Goal: Information Seeking & Learning: Check status

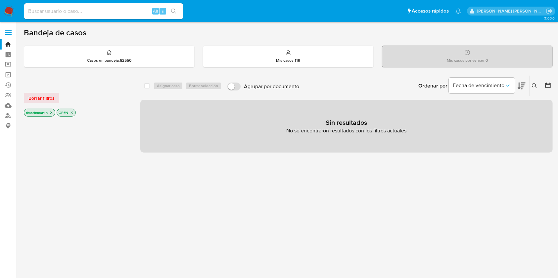
click at [51, 112] on icon "close-filter" at bounding box center [51, 113] width 2 height 2
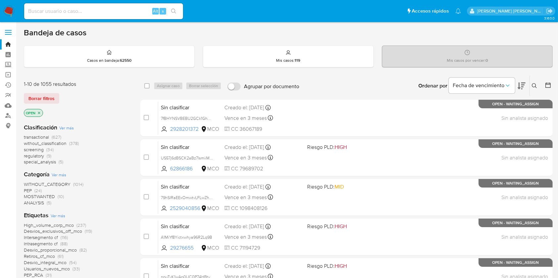
click at [525, 85] on icon at bounding box center [521, 86] width 8 height 8
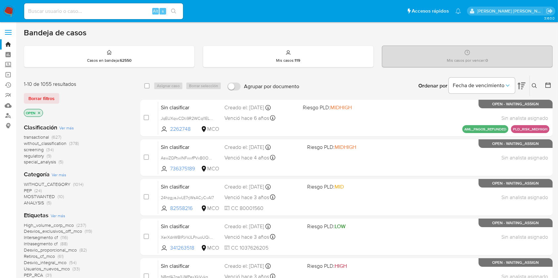
click at [522, 86] on icon at bounding box center [521, 86] width 8 height 8
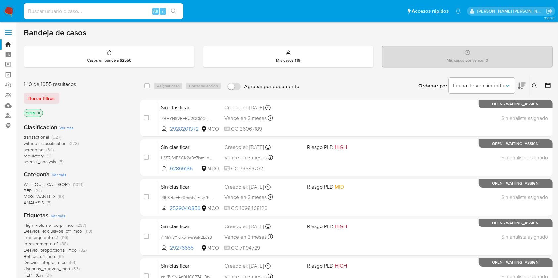
click at [40, 113] on icon "close-filter" at bounding box center [39, 113] width 4 height 4
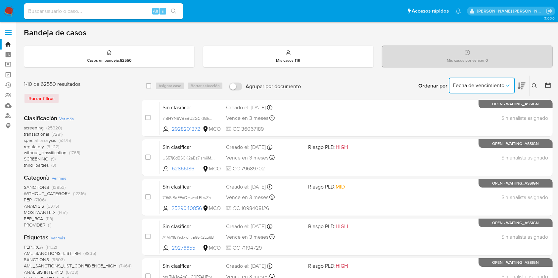
click at [499, 82] on span "Fecha de vencimiento" at bounding box center [478, 85] width 52 height 7
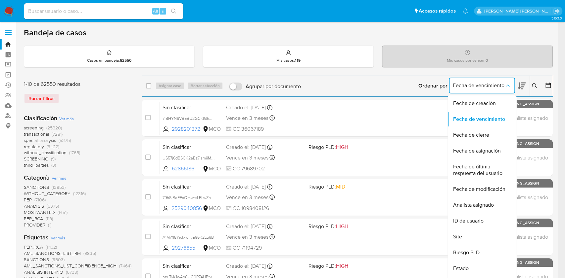
click at [502, 83] on span "Fecha de vencimiento" at bounding box center [478, 85] width 52 height 7
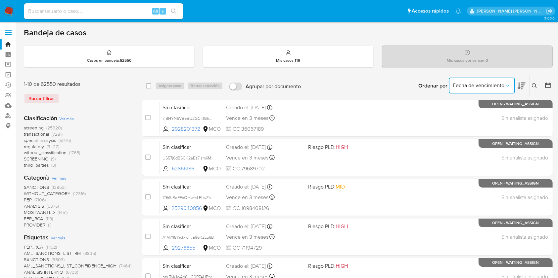
click at [524, 88] on icon at bounding box center [521, 86] width 8 height 8
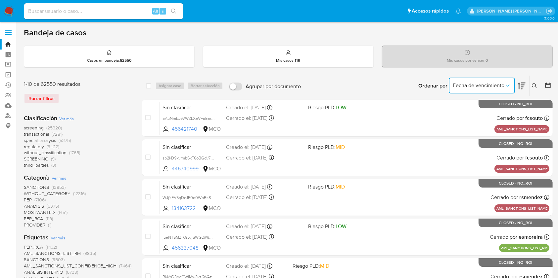
click at [523, 86] on icon at bounding box center [521, 86] width 8 height 8
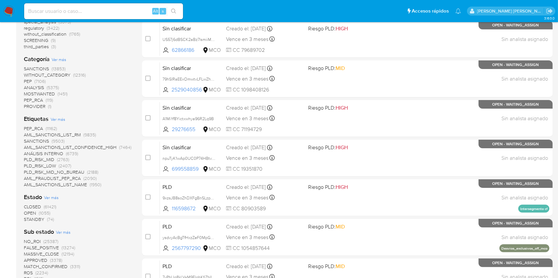
scroll to position [132, 0]
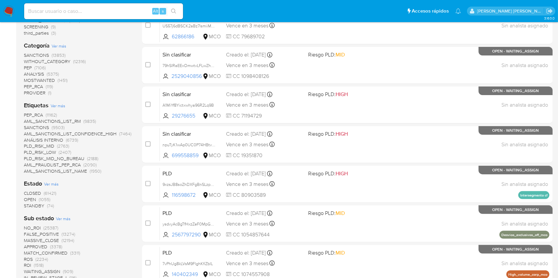
click at [32, 206] on span "STANDBY" at bounding box center [34, 206] width 21 height 7
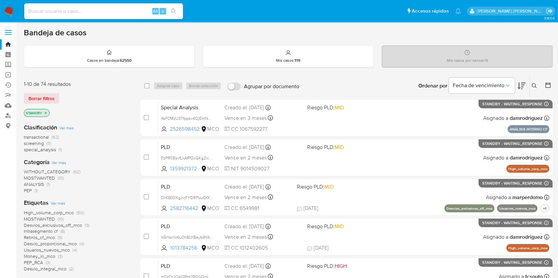
click at [44, 114] on icon "close-filter" at bounding box center [46, 113] width 4 height 4
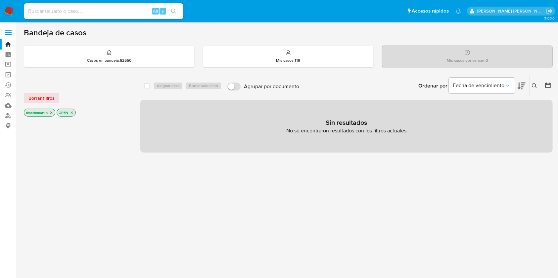
drag, startPoint x: 537, startPoint y: 83, endPoint x: 532, endPoint y: 84, distance: 4.9
click at [537, 83] on icon at bounding box center [533, 85] width 5 height 5
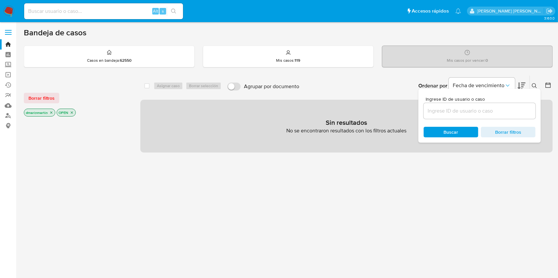
click at [461, 117] on div at bounding box center [479, 111] width 112 height 16
drag, startPoint x: 464, startPoint y: 112, endPoint x: 467, endPoint y: 111, distance: 3.4
click at [464, 112] on input at bounding box center [479, 111] width 112 height 9
paste input "HPZcEthGvtTmsgt92sFmIuUm"
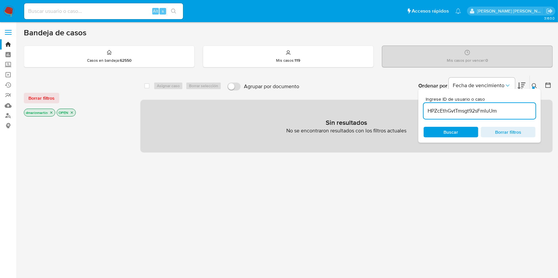
click at [50, 112] on icon "close-filter" at bounding box center [51, 113] width 2 height 2
click at [40, 112] on icon "close-filter" at bounding box center [39, 113] width 4 height 4
click at [513, 113] on input "HPZcEthGvtTmsgt92sFmIuUm" at bounding box center [479, 111] width 112 height 9
click at [428, 111] on input "HPZcEthGvtTmsgt92sFmIuUm" at bounding box center [479, 111] width 112 height 9
type input "HPZcEthGvtTmsgt92sFmIuUm"
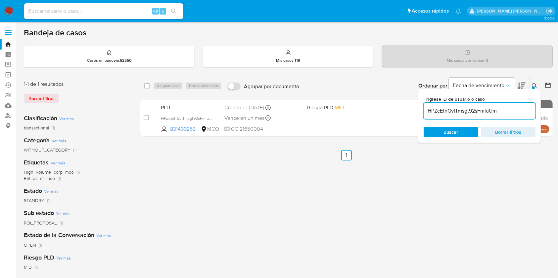
click at [456, 158] on ul "Anterior 1 Siguiente" at bounding box center [346, 155] width 412 height 11
click at [536, 85] on icon at bounding box center [533, 85] width 5 height 5
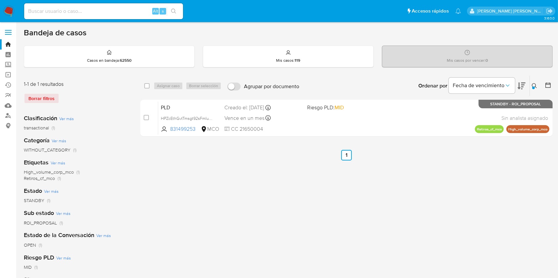
click at [532, 83] on icon at bounding box center [533, 85] width 5 height 5
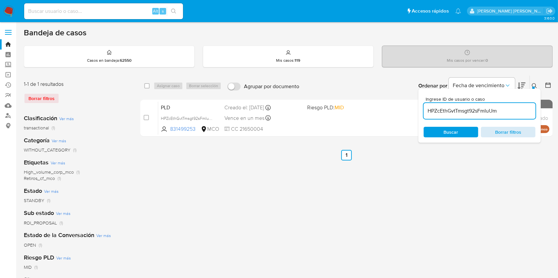
click at [493, 130] on span "Borrar filtros" at bounding box center [507, 132] width 45 height 9
click at [441, 169] on div "select-all-cases-checkbox Asignar caso Borrar selección Agrupar por documento O…" at bounding box center [346, 220] width 412 height 290
click at [455, 130] on span "Buscar" at bounding box center [450, 132] width 15 height 11
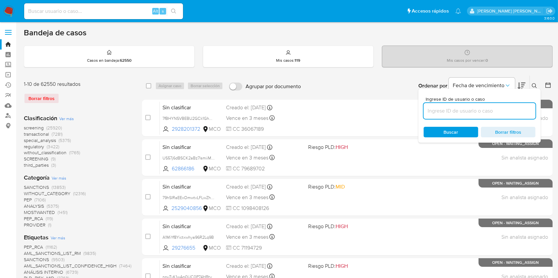
click at [39, 93] on div "Borrar filtros" at bounding box center [77, 98] width 106 height 11
click at [39, 97] on div "Borrar filtros" at bounding box center [77, 98] width 106 height 11
click at [329, 83] on div "Ordenar por Fecha de vencimiento No es posible ordenar los resultados mientras …" at bounding box center [428, 86] width 248 height 21
click at [511, 85] on button "Fecha de vencimiento" at bounding box center [481, 86] width 66 height 16
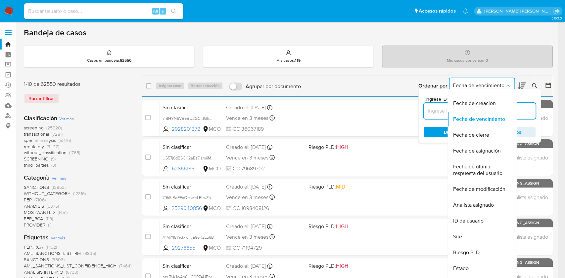
drag, startPoint x: 504, startPoint y: 83, endPoint x: 539, endPoint y: 73, distance: 35.7
click at [508, 81] on button "Fecha de vencimiento" at bounding box center [481, 86] width 66 height 16
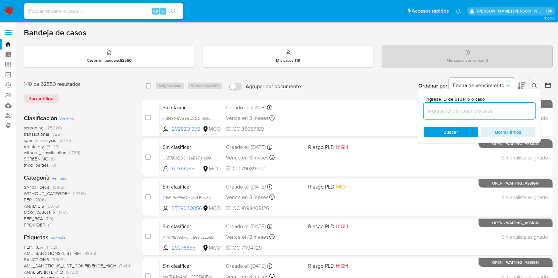
click at [533, 87] on icon at bounding box center [533, 85] width 5 height 5
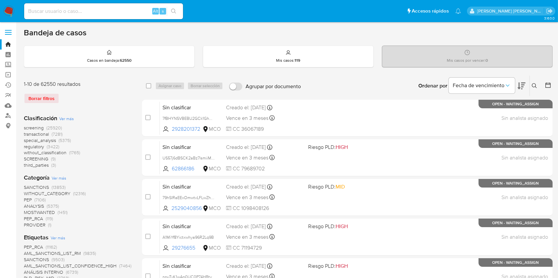
click at [525, 85] on icon at bounding box center [521, 86] width 8 height 8
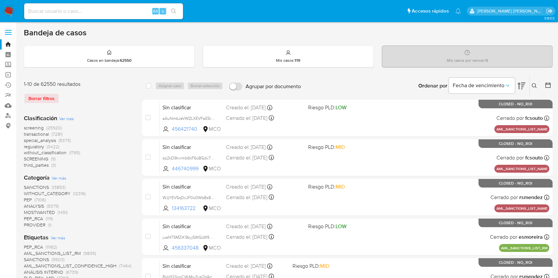
click at [524, 85] on icon at bounding box center [521, 86] width 8 height 8
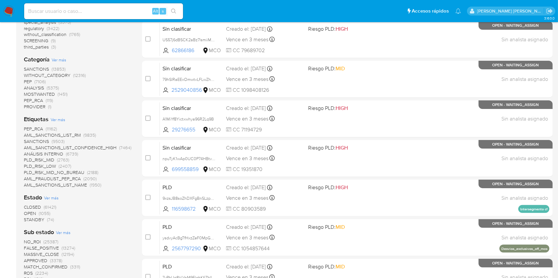
scroll to position [132, 0]
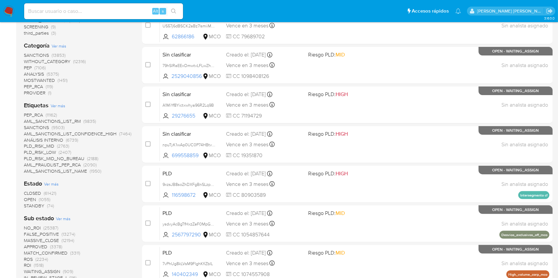
click at [41, 206] on span "STANDBY" at bounding box center [34, 206] width 21 height 7
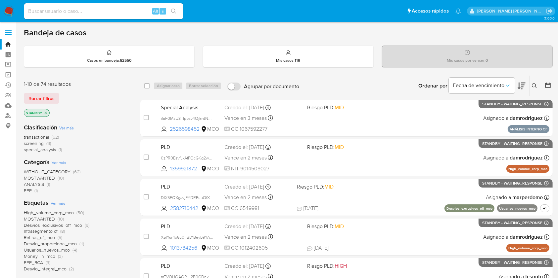
click at [525, 84] on icon at bounding box center [521, 86] width 8 height 8
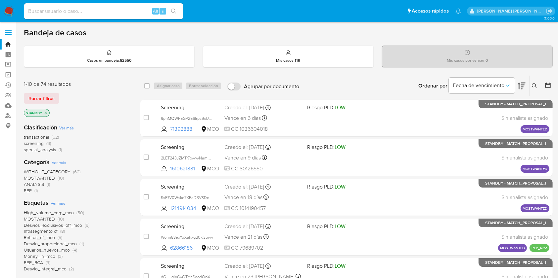
click at [525, 84] on icon at bounding box center [521, 86] width 8 height 8
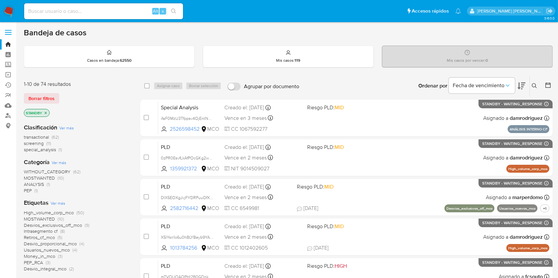
click at [525, 84] on icon at bounding box center [521, 86] width 8 height 8
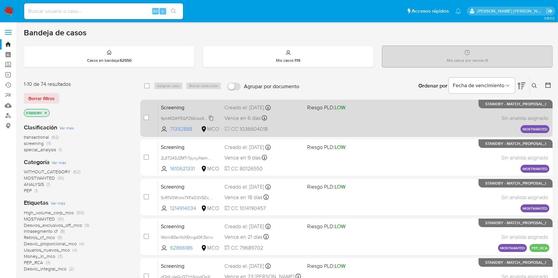
click at [211, 118] on span "9phMQWFEGP256lrpz9xU2IVO" at bounding box center [189, 117] width 57 height 7
click at [412, 119] on div "Screening 9phMQWFEGP256lrpz9xU2IVO 71392888 MCO Riesgo PLD: LOW Creado el: [DAT…" at bounding box center [353, 118] width 391 height 33
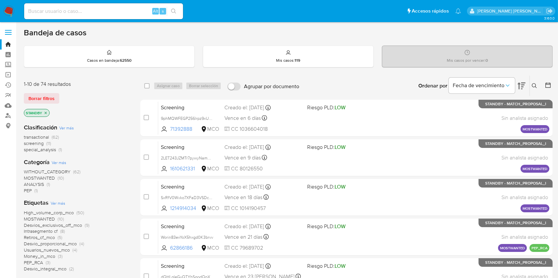
click at [316, 82] on div "Ordenar por Fecha de vencimiento No es posible ordenar los resultados mientras …" at bounding box center [427, 86] width 250 height 21
click at [346, 86] on div "Ordenar por Fecha de vencimiento No es posible ordenar los resultados mientras …" at bounding box center [427, 86] width 250 height 21
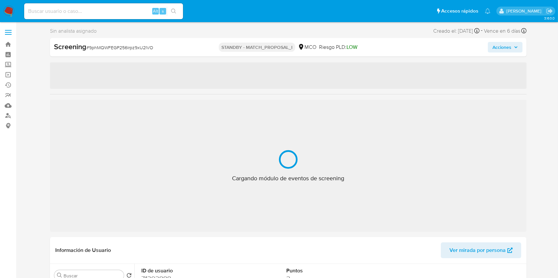
select select "10"
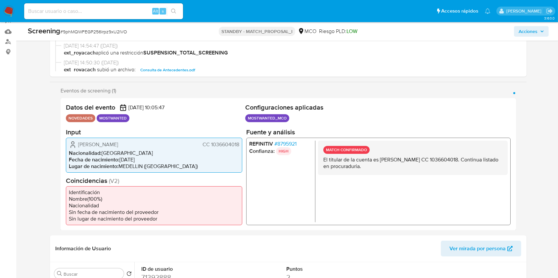
scroll to position [88, 0]
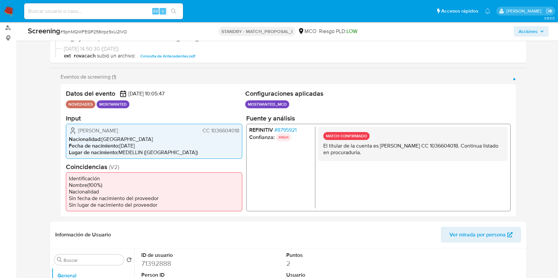
drag, startPoint x: 381, startPoint y: 144, endPoint x: 440, endPoint y: 145, distance: 59.5
click at [440, 145] on p "El titular de la cuenta es Alexander Builes Arroyave CC 1036604018. Continua li…" at bounding box center [412, 149] width 179 height 13
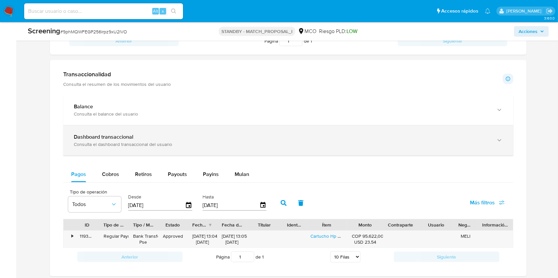
scroll to position [573, 0]
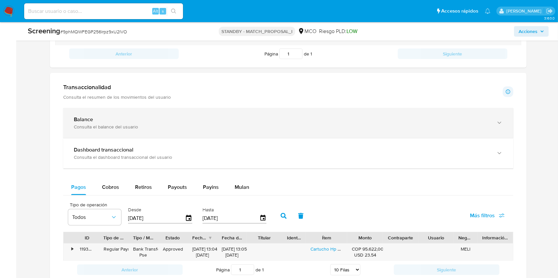
click at [177, 125] on div "Consulta el balance del usuario" at bounding box center [281, 127] width 415 height 6
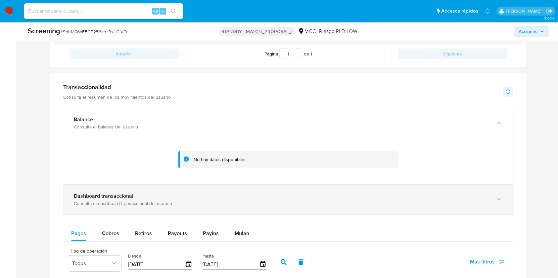
click at [213, 198] on div "Dashboard transaccional" at bounding box center [281, 196] width 415 height 7
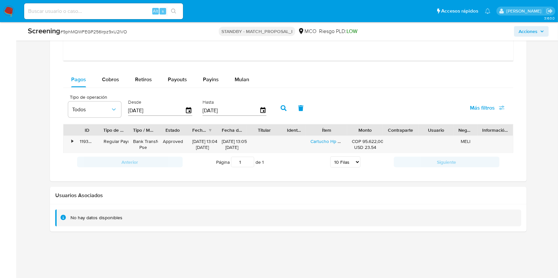
scroll to position [1041, 0]
